Goal: Transaction & Acquisition: Purchase product/service

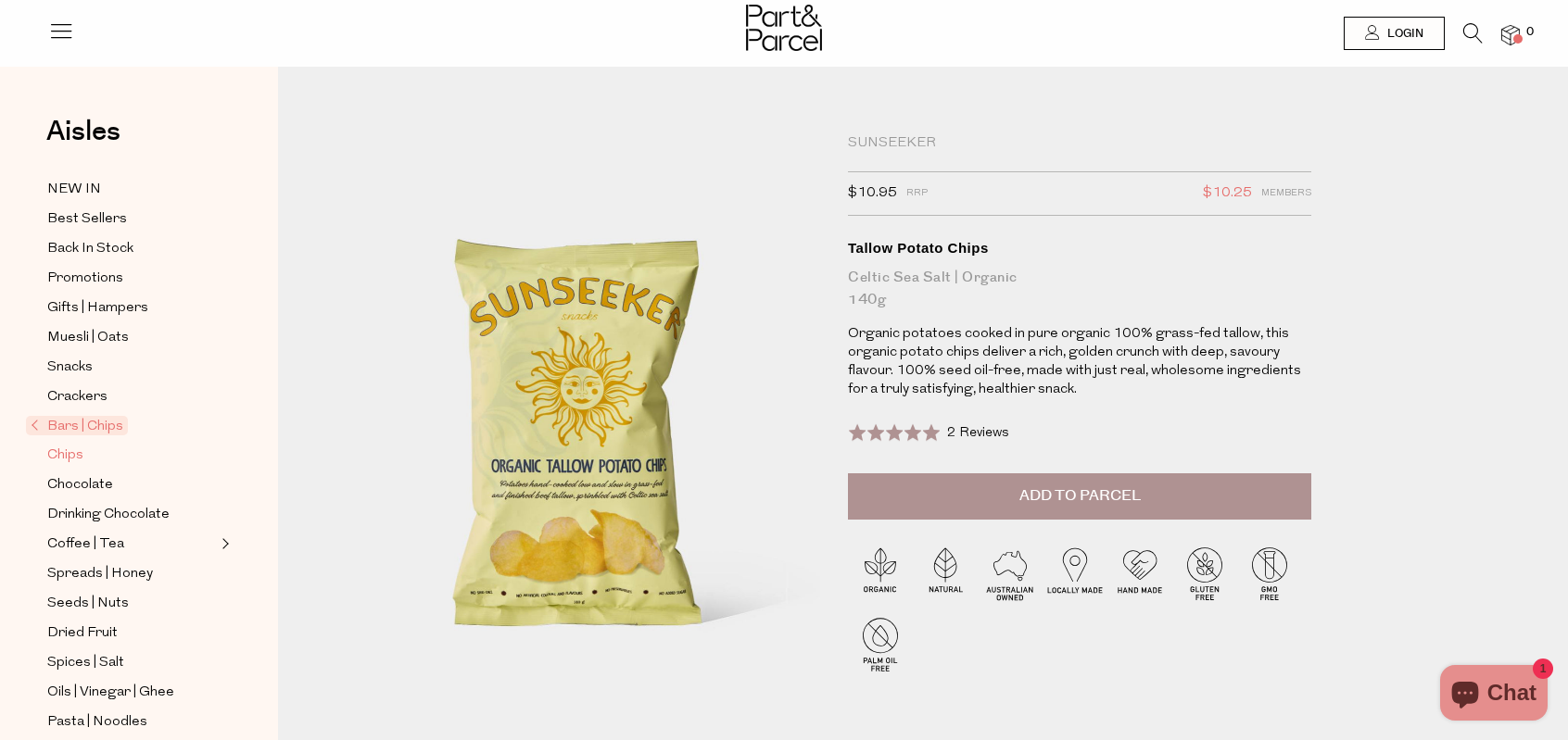
click at [67, 445] on span "Chips" at bounding box center [65, 455] width 37 height 22
